Goal: Task Accomplishment & Management: Complete application form

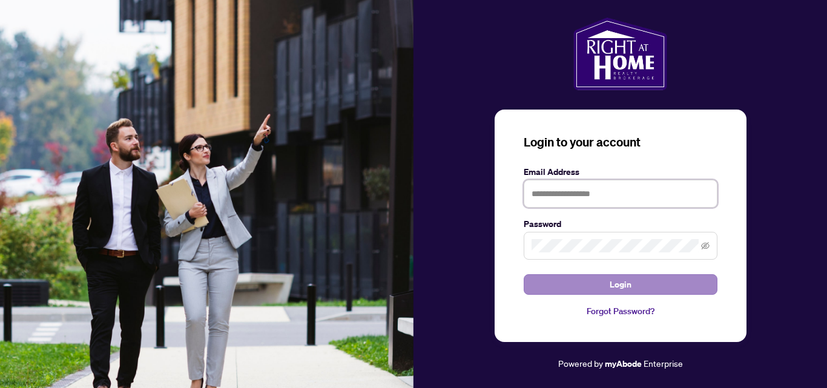
type input "**********"
click at [613, 284] on span "Login" at bounding box center [621, 284] width 22 height 19
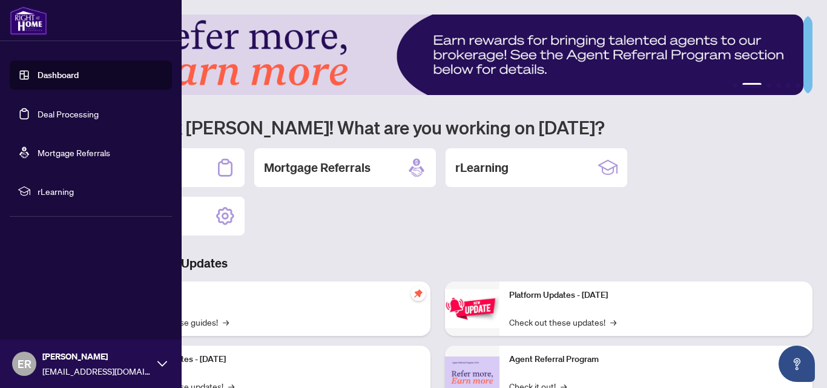
click at [48, 112] on link "Deal Processing" at bounding box center [68, 113] width 61 height 11
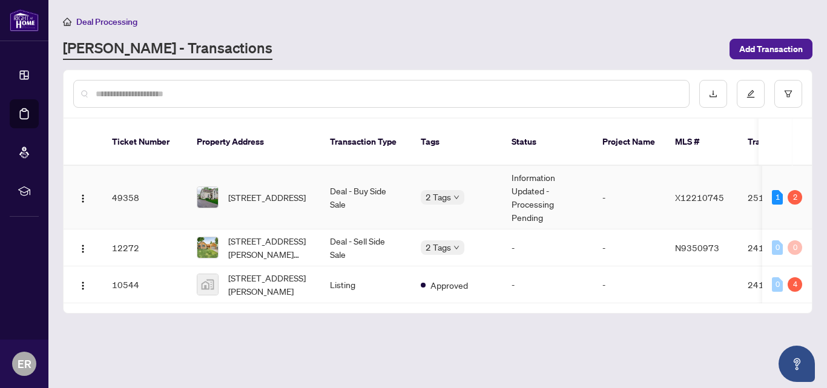
click at [415, 180] on td "2 Tags" at bounding box center [456, 198] width 91 height 64
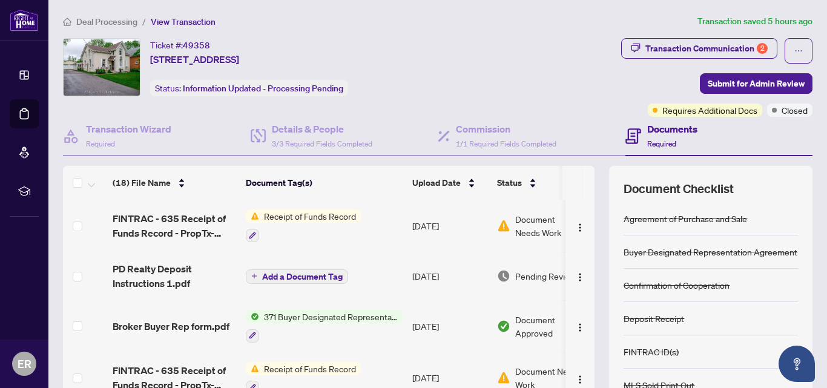
click at [347, 218] on span "Receipt of Funds Record" at bounding box center [310, 215] width 102 height 13
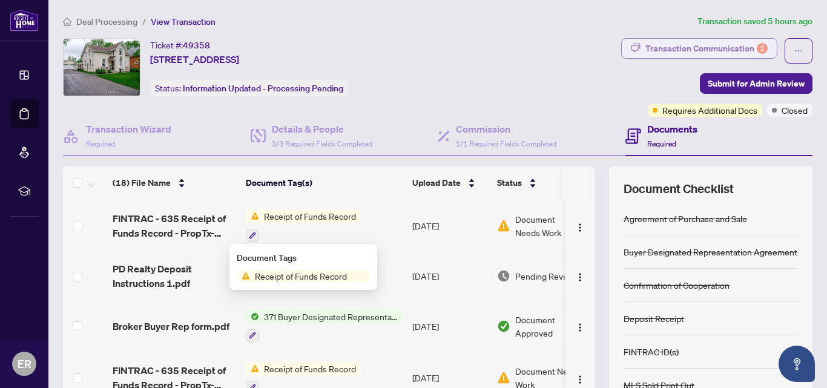
click at [716, 45] on div "Transaction Communication 2" at bounding box center [706, 48] width 122 height 19
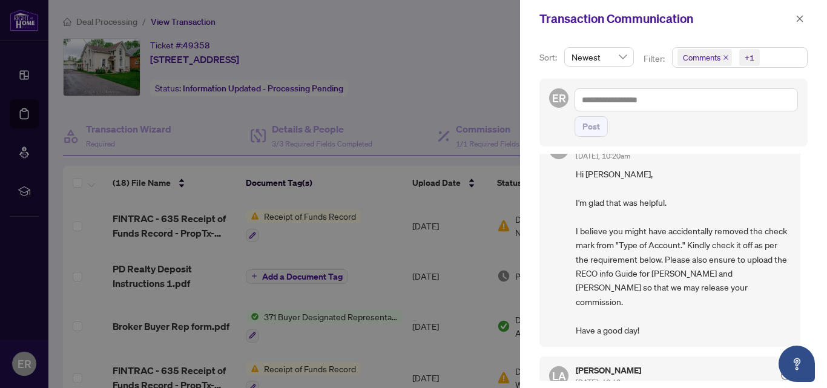
scroll to position [49, 0]
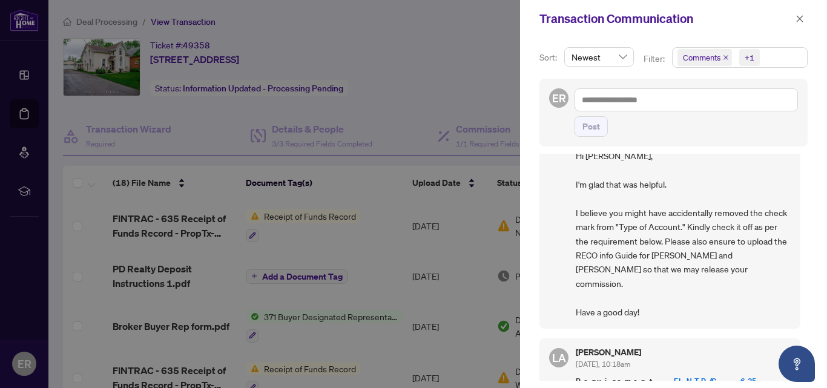
click at [158, 223] on div at bounding box center [413, 194] width 827 height 388
click at [338, 219] on div at bounding box center [413, 194] width 827 height 388
click at [798, 23] on icon "close" at bounding box center [799, 19] width 8 height 8
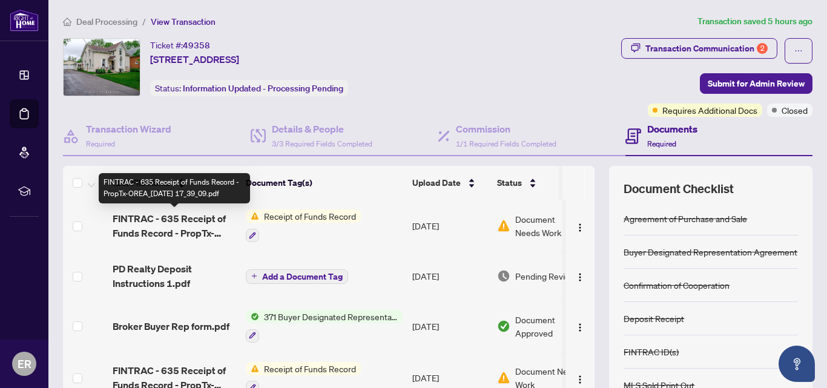
click at [171, 225] on span "FINTRAC - 635 Receipt of Funds Record - PropTx-OREA_[DATE] 17_39_09.pdf" at bounding box center [174, 225] width 123 height 29
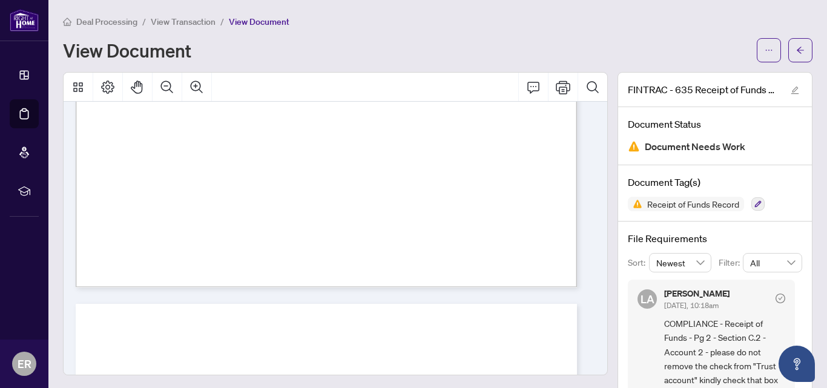
scroll to position [783, 0]
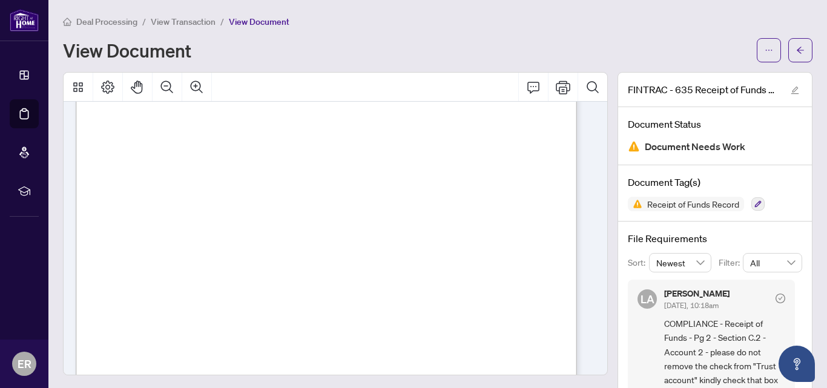
click at [205, 22] on span "View Transaction" at bounding box center [183, 21] width 65 height 11
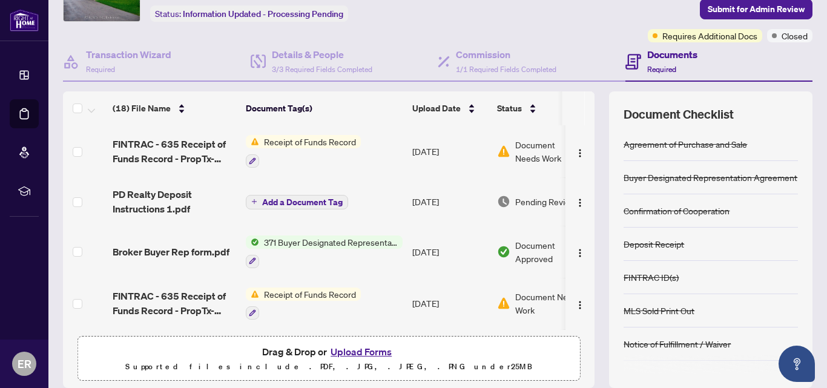
scroll to position [119, 0]
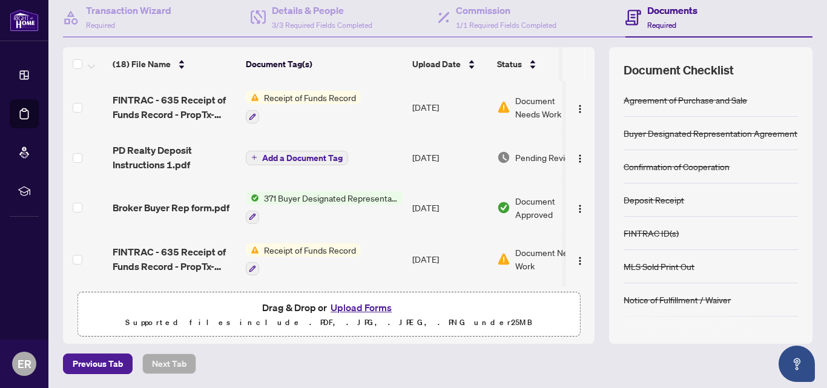
click at [359, 305] on button "Upload Forms" at bounding box center [361, 308] width 68 height 16
click at [363, 305] on button "Upload Forms" at bounding box center [361, 308] width 68 height 16
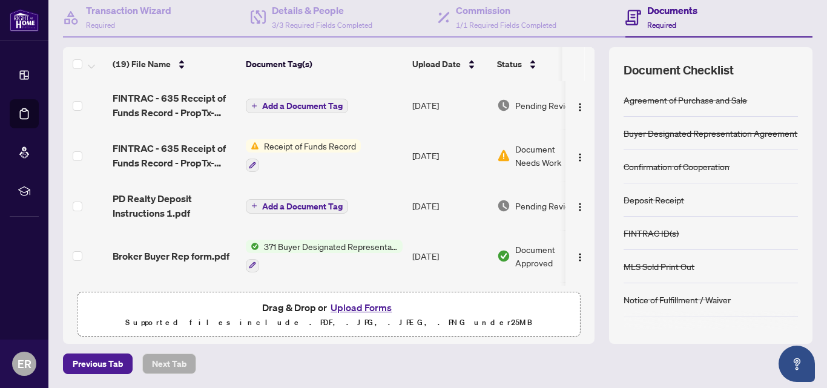
drag, startPoint x: 586, startPoint y: 109, endPoint x: 590, endPoint y: 118, distance: 9.8
click at [590, 118] on div "(19) File Name Document Tag(s) Upload Date Status (19) File Name Document Tag(s…" at bounding box center [437, 195] width 749 height 297
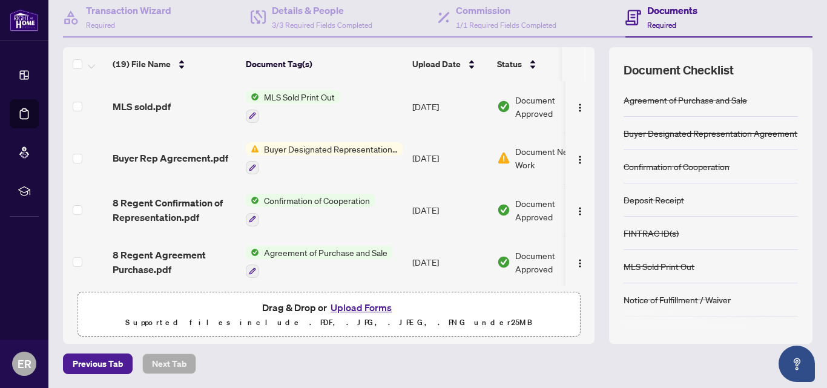
scroll to position [0, 0]
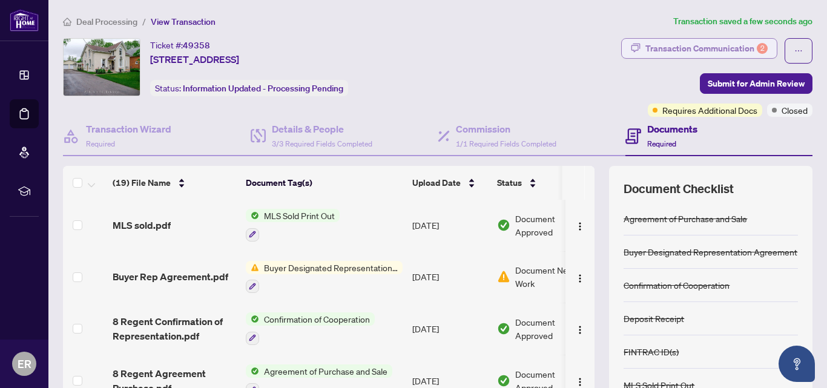
click at [720, 50] on div "Transaction Communication 2" at bounding box center [706, 48] width 122 height 19
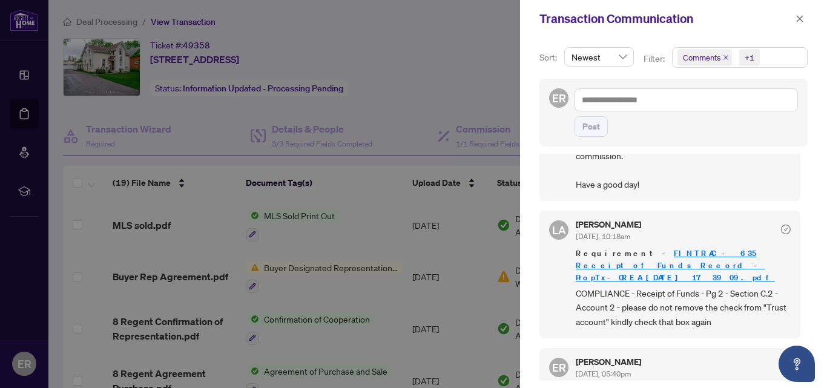
scroll to position [133, 0]
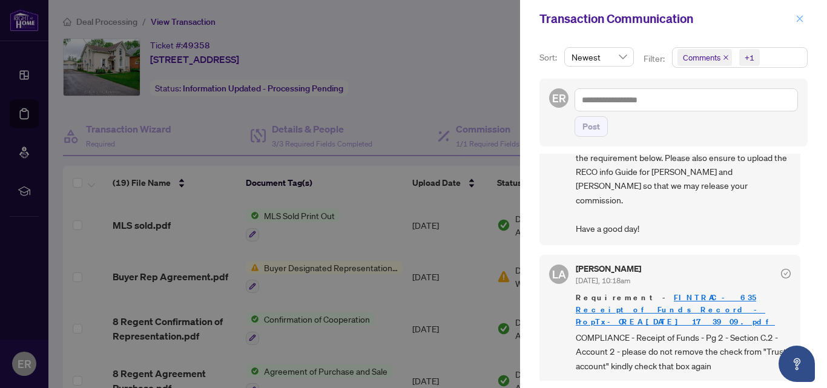
click at [801, 15] on icon "close" at bounding box center [799, 19] width 8 height 8
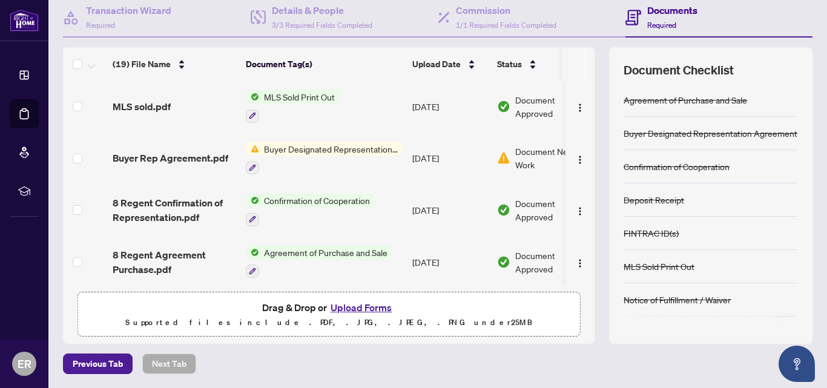
scroll to position [0, 0]
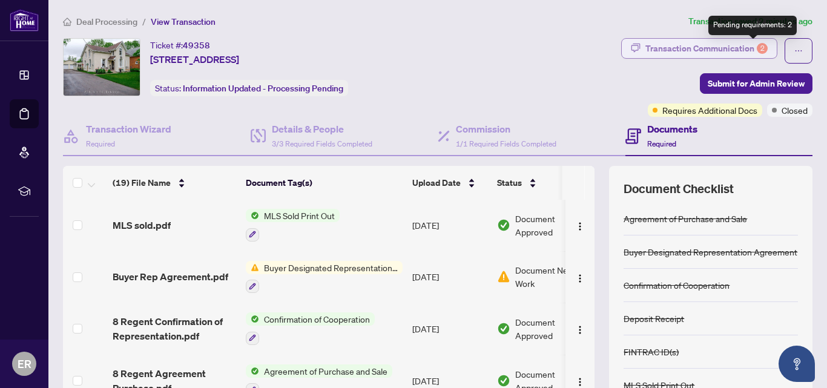
click at [757, 48] on div "2" at bounding box center [762, 48] width 11 height 11
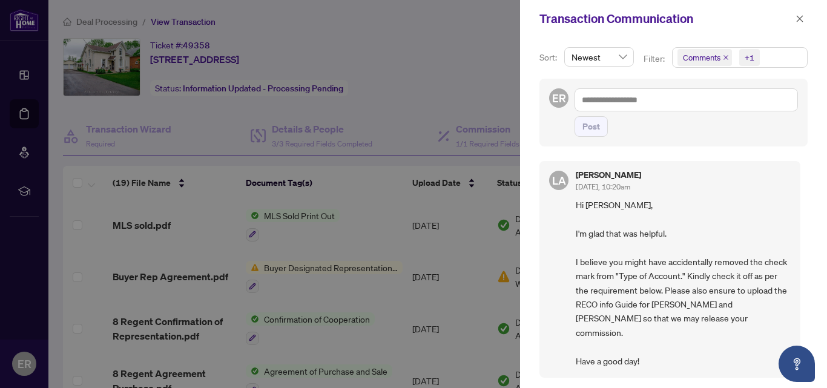
drag, startPoint x: 804, startPoint y: 174, endPoint x: 812, endPoint y: 194, distance: 21.5
click at [812, 194] on div "Sort: Newest Filter: Comments +1 ER Post [PERSON_NAME] [DATE], 10:20am Hi [PERS…" at bounding box center [673, 213] width 307 height 350
click at [797, 25] on span "button" at bounding box center [799, 18] width 8 height 19
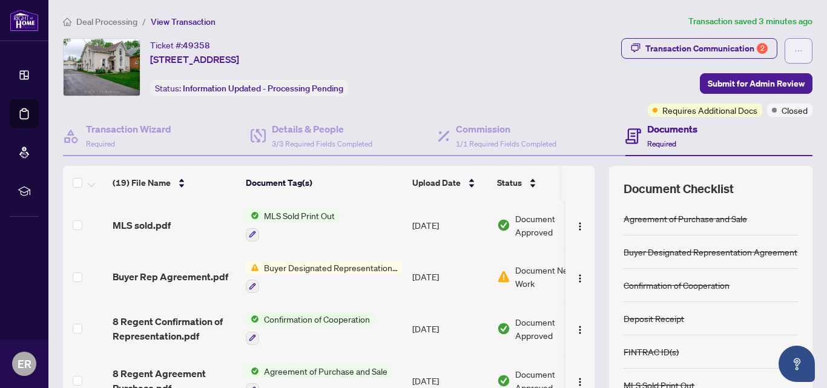
click at [794, 49] on icon "ellipsis" at bounding box center [798, 51] width 8 height 8
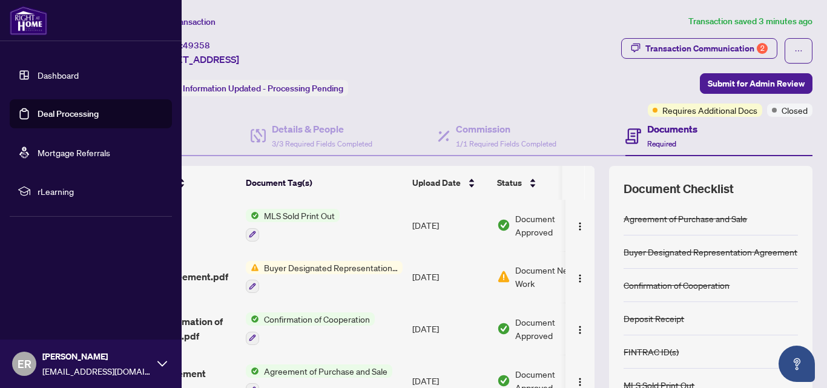
click at [64, 74] on link "Dashboard" at bounding box center [58, 75] width 41 height 11
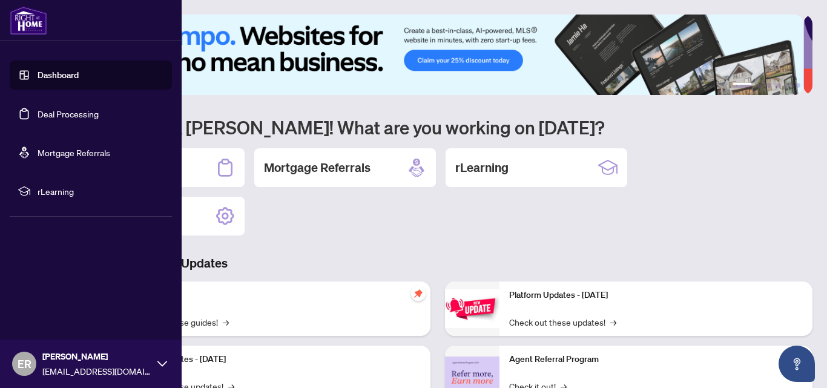
click at [41, 110] on link "Deal Processing" at bounding box center [68, 113] width 61 height 11
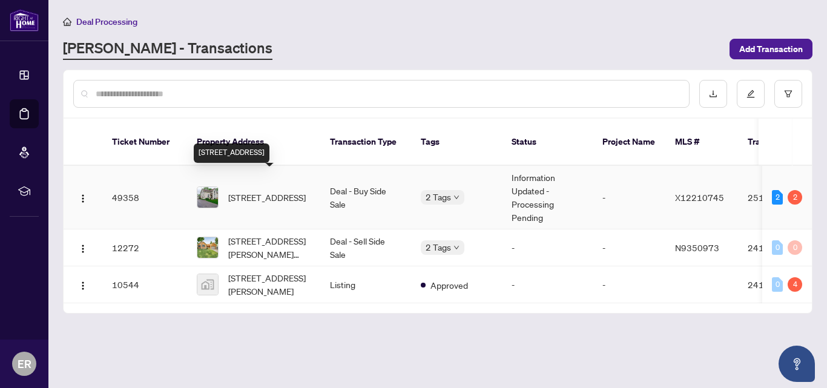
click at [245, 191] on span "[STREET_ADDRESS]" at bounding box center [266, 197] width 77 height 13
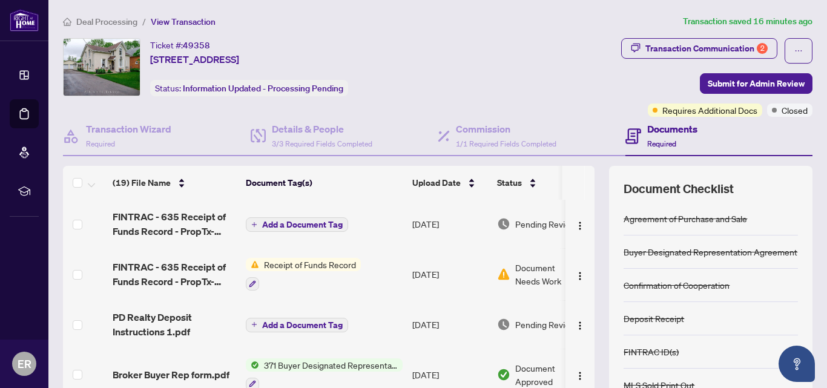
scroll to position [119, 0]
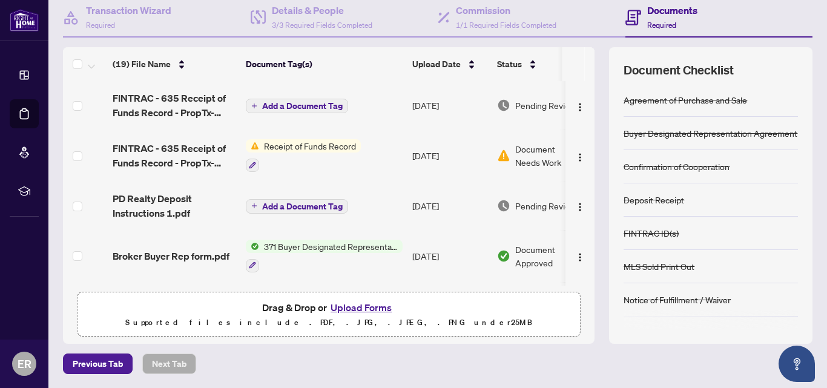
click at [371, 306] on button "Upload Forms" at bounding box center [361, 308] width 68 height 16
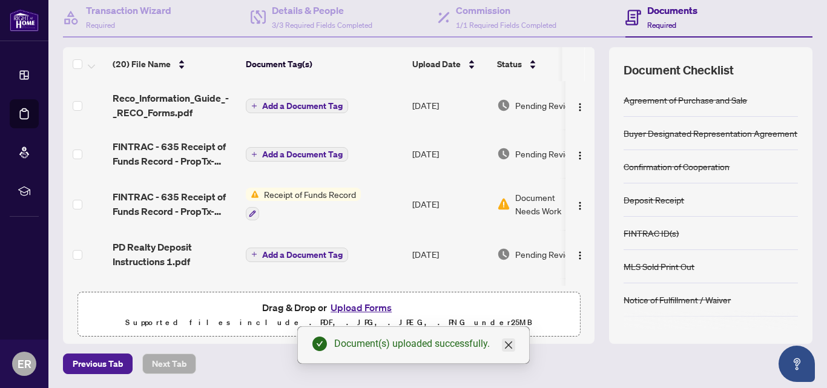
click at [505, 346] on icon "close" at bounding box center [509, 345] width 10 height 10
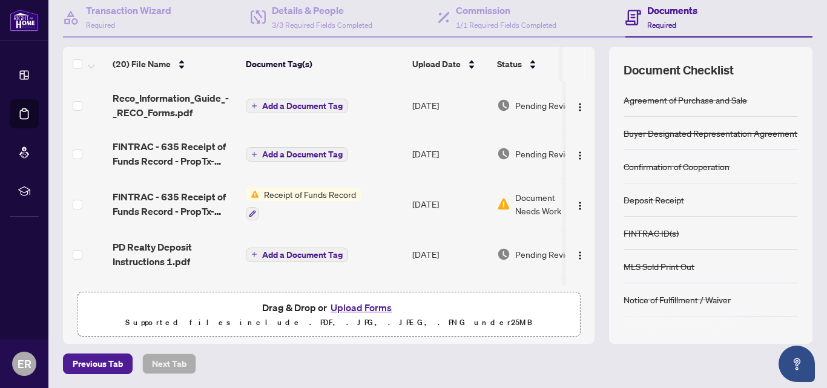
scroll to position [0, 0]
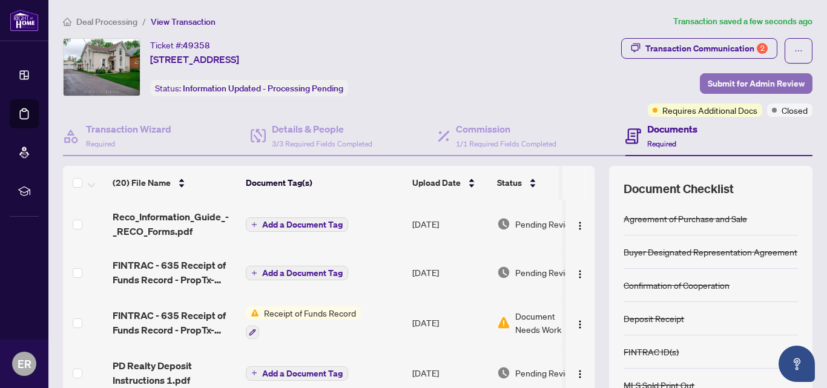
click at [757, 85] on span "Submit for Admin Review" at bounding box center [756, 83] width 97 height 19
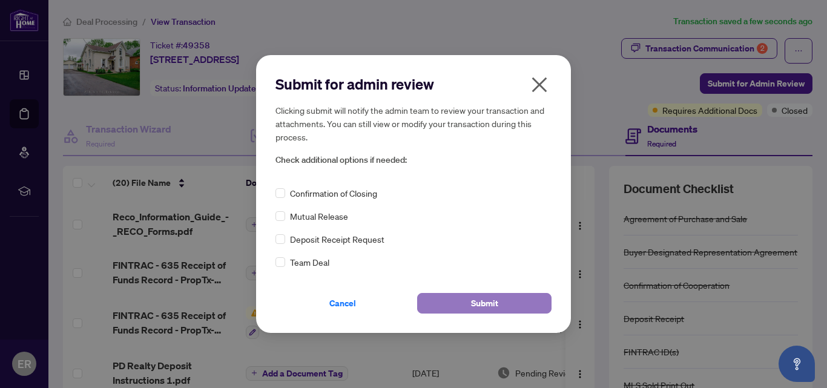
click at [485, 303] on span "Submit" at bounding box center [484, 303] width 27 height 19
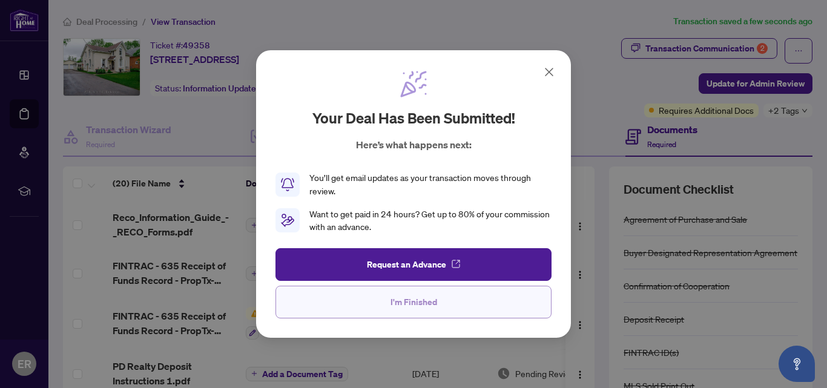
click at [403, 300] on span "I'm Finished" at bounding box center [413, 301] width 47 height 19
